Goal: Information Seeking & Learning: Learn about a topic

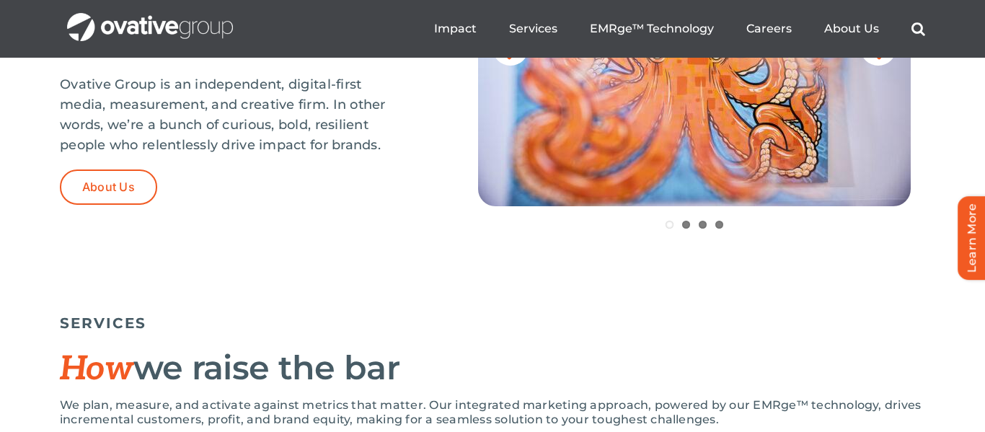
scroll to position [739, 0]
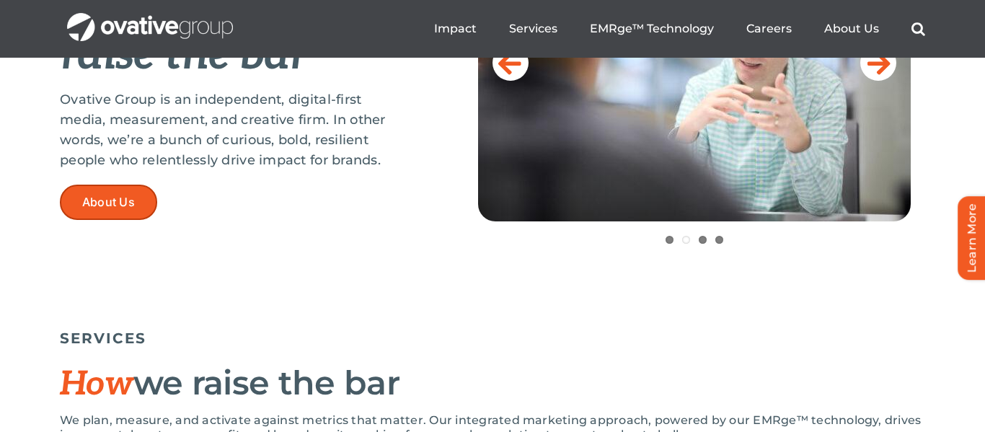
click at [100, 212] on link "About Us" at bounding box center [108, 202] width 97 height 35
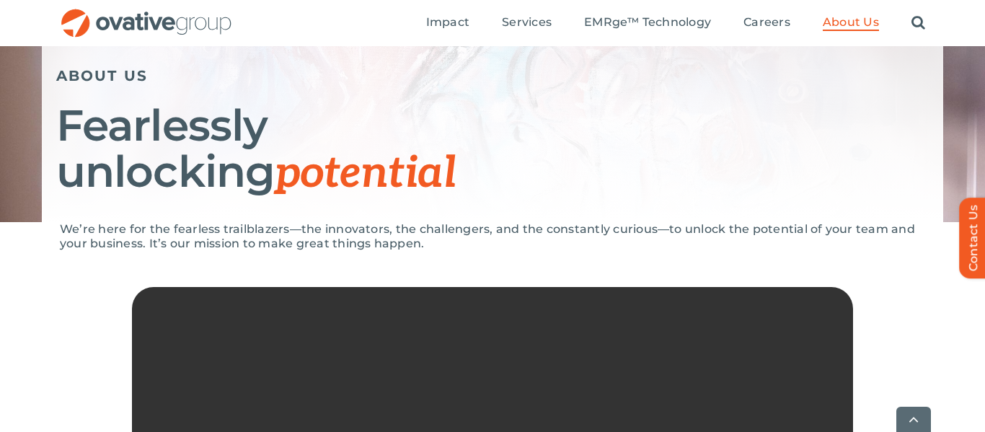
scroll to position [164, 0]
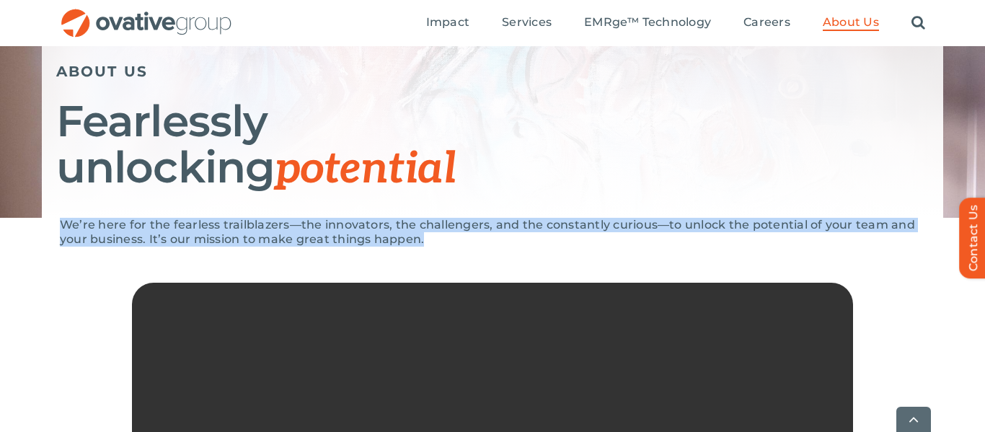
drag, startPoint x: 58, startPoint y: 221, endPoint x: 444, endPoint y: 243, distance: 386.6
copy p "We’re here for the fearless trailblazers—the innovators, the challengers, and t…"
